Goal: Navigation & Orientation: Find specific page/section

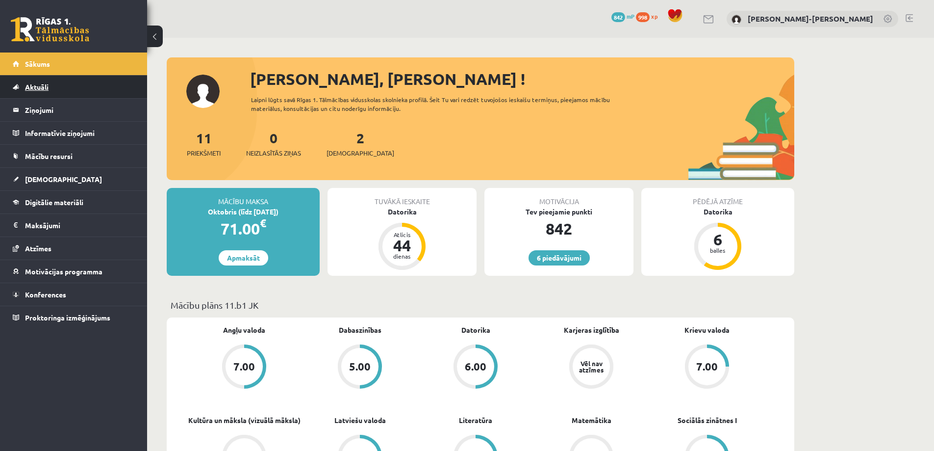
scroll to position [736, 0]
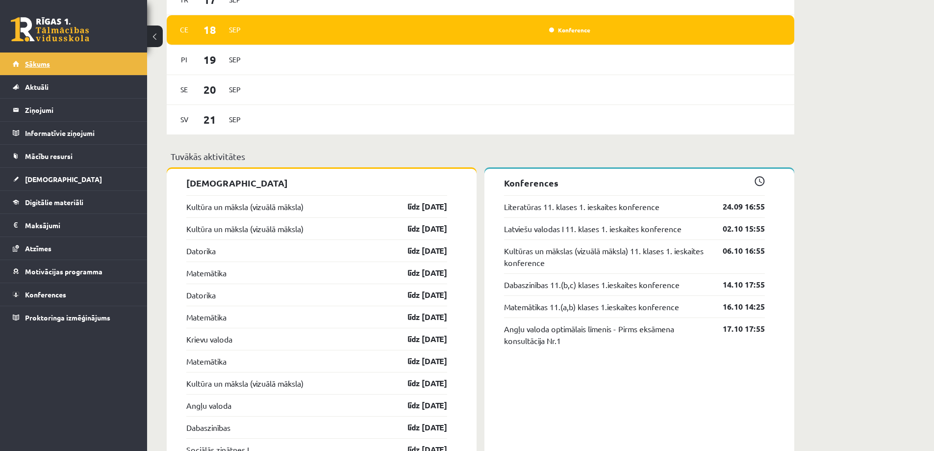
click at [42, 60] on span "Sākums" at bounding box center [37, 63] width 25 height 9
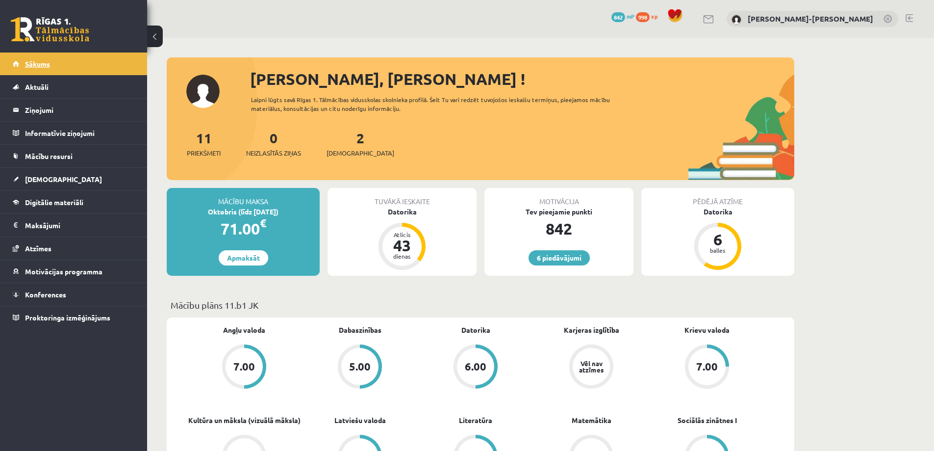
click at [42, 61] on span "Sākums" at bounding box center [37, 63] width 25 height 9
click at [912, 16] on link at bounding box center [909, 18] width 7 height 8
